Goal: Information Seeking & Learning: Stay updated

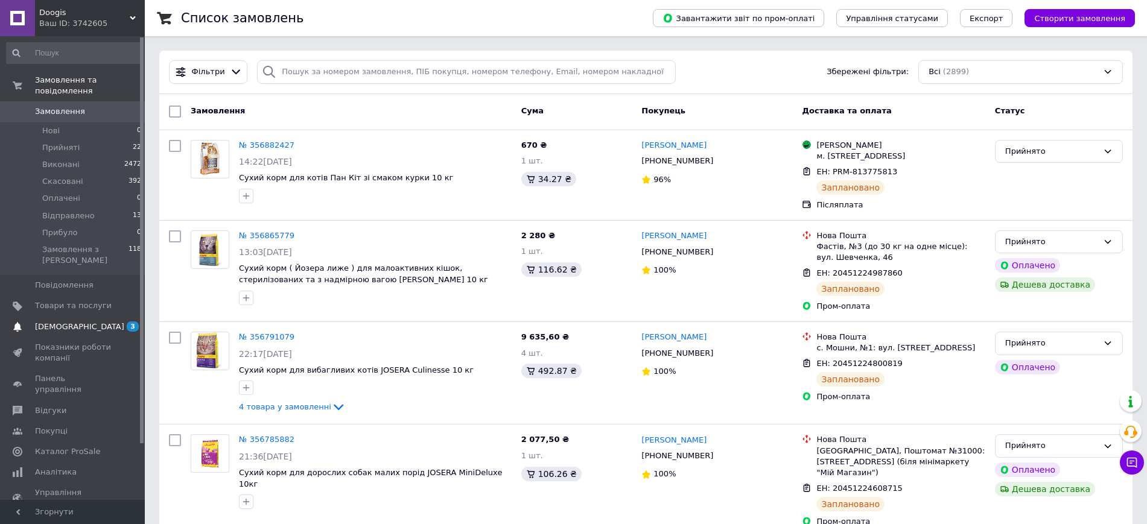
click at [104, 322] on span "[DEMOGRAPHIC_DATA]" at bounding box center [73, 327] width 77 height 11
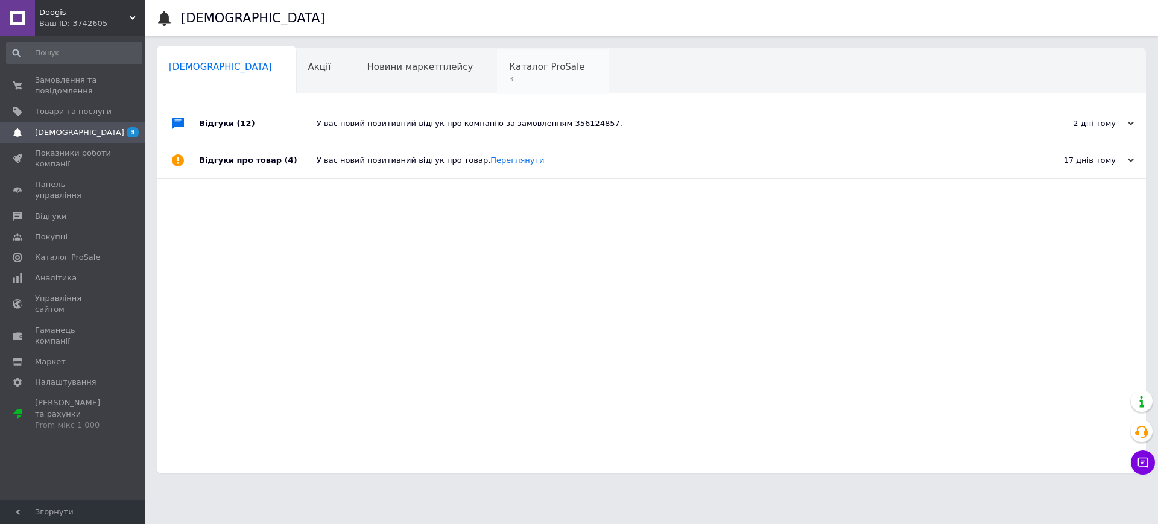
click at [509, 71] on span "Каталог ProSale" at bounding box center [546, 67] width 75 height 11
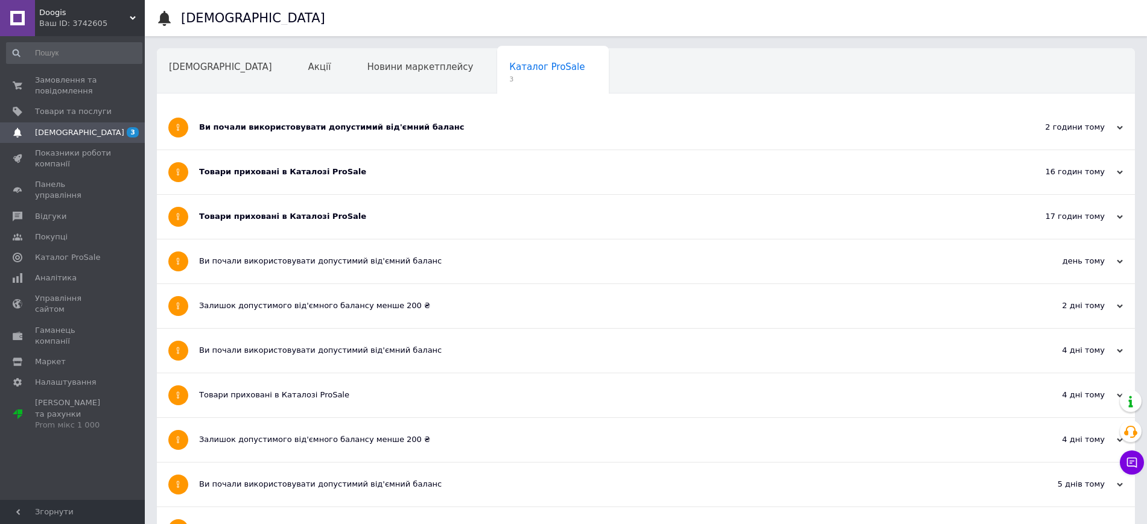
click at [374, 208] on div "Товари приховані в Каталозі ProSale" at bounding box center [600, 217] width 803 height 44
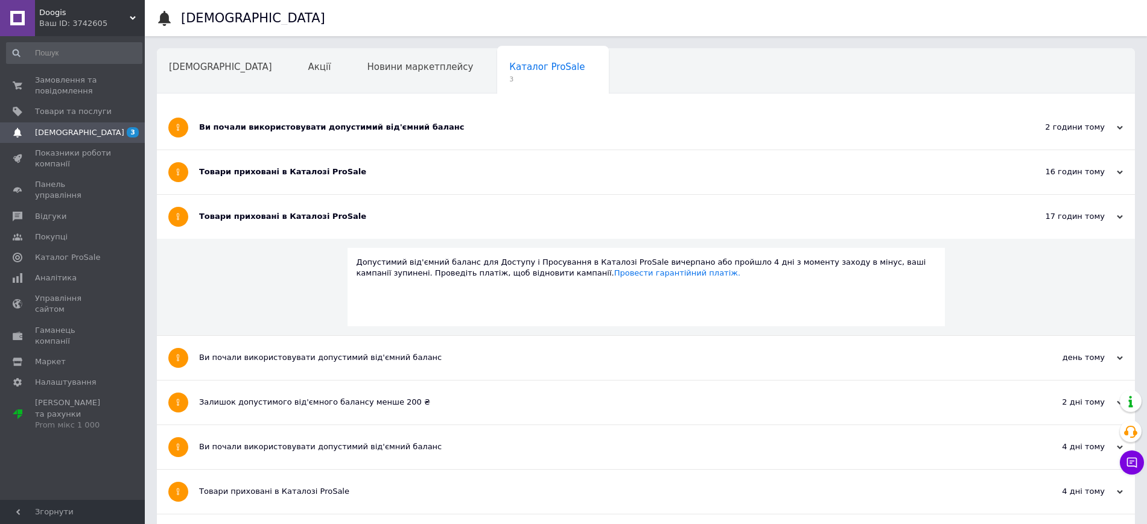
click at [374, 208] on div "Товари приховані в Каталозі ProSale" at bounding box center [600, 217] width 803 height 44
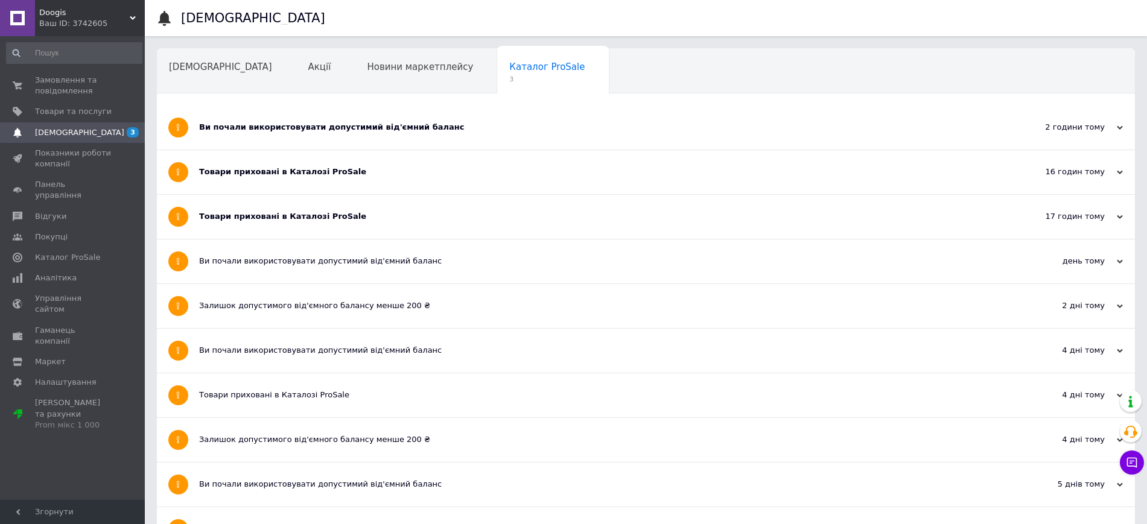
click at [373, 168] on div "Товари приховані в Каталозі ProSale" at bounding box center [600, 171] width 803 height 11
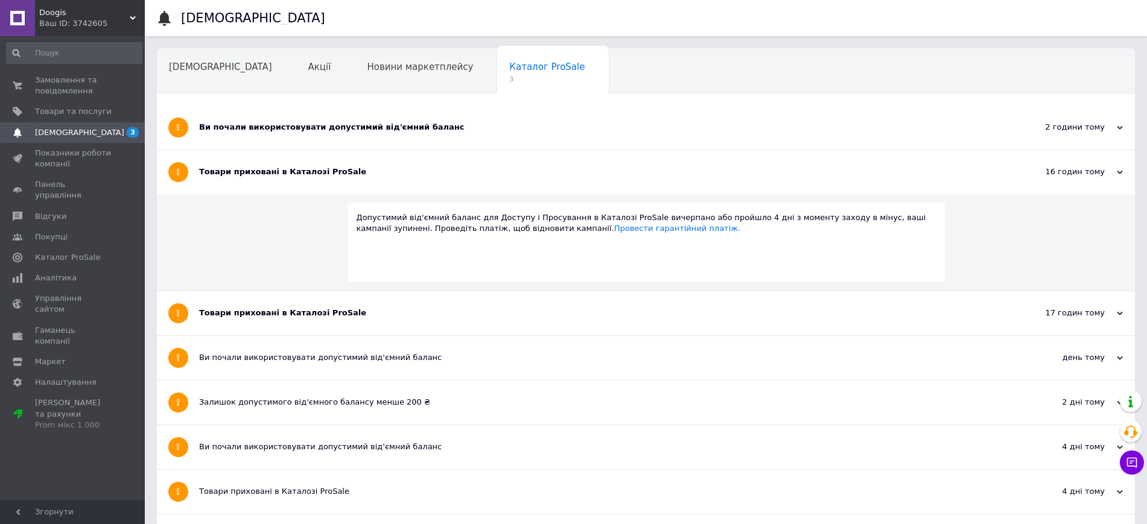
click at [374, 166] on div "Товари приховані в Каталозі ProSale" at bounding box center [600, 171] width 803 height 11
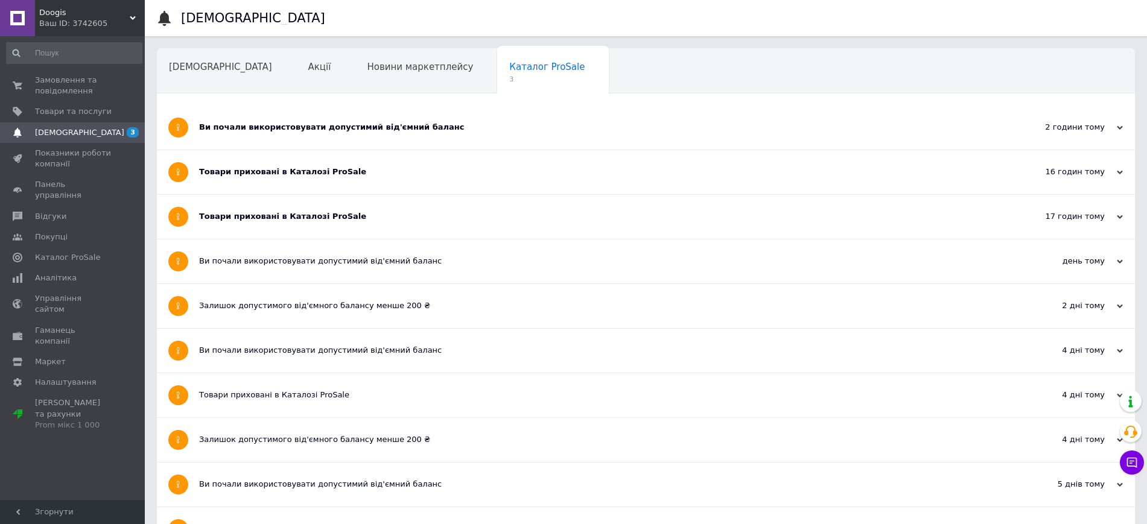
click at [379, 134] on div "Ви почали використовувати допустимий від'ємний баланс" at bounding box center [600, 128] width 803 height 44
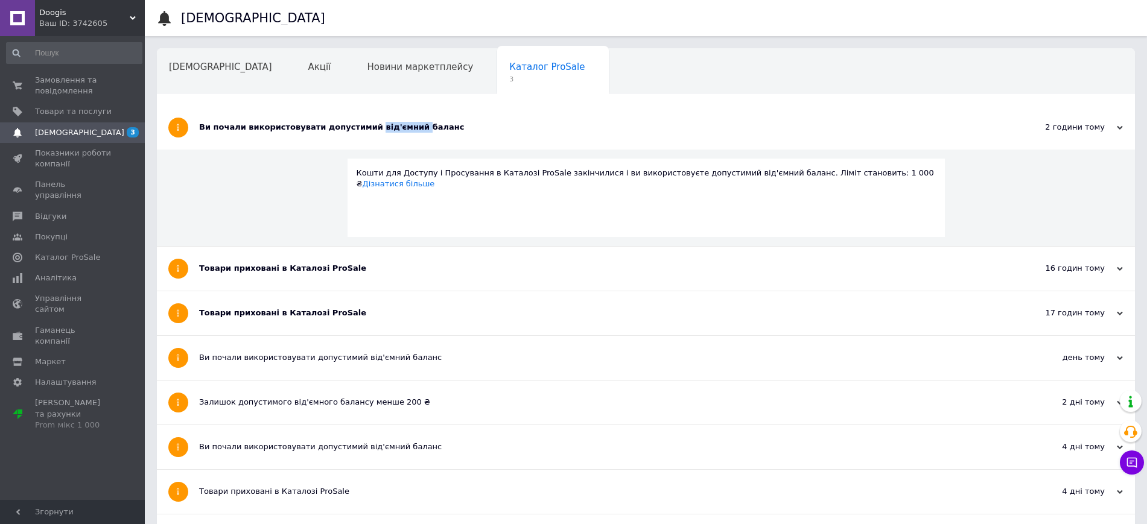
click at [380, 134] on div "Ви почали використовувати допустимий від'ємний баланс" at bounding box center [600, 128] width 803 height 44
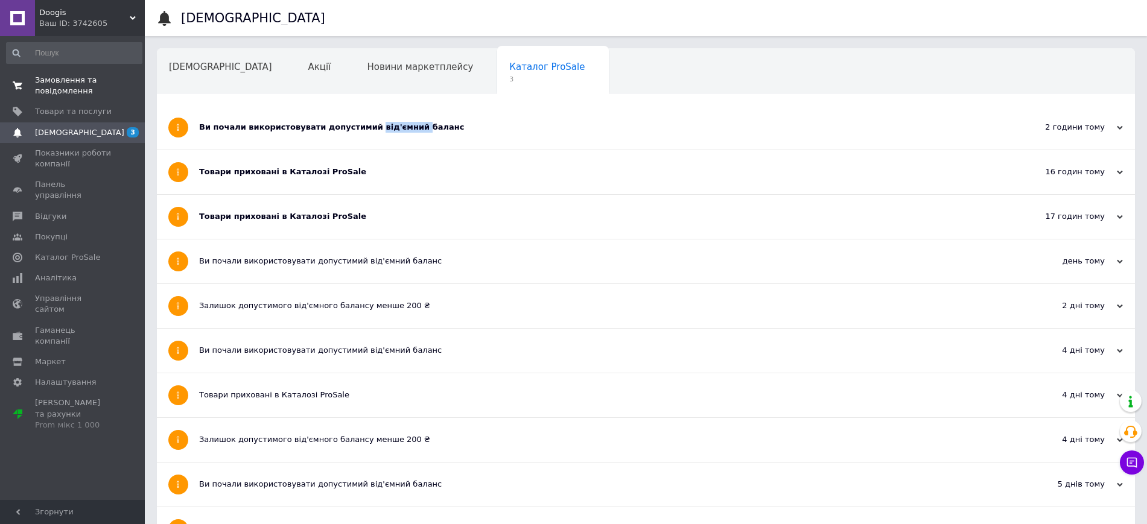
click at [116, 80] on span "0 0" at bounding box center [128, 86] width 33 height 22
